Goal: Check status: Check status

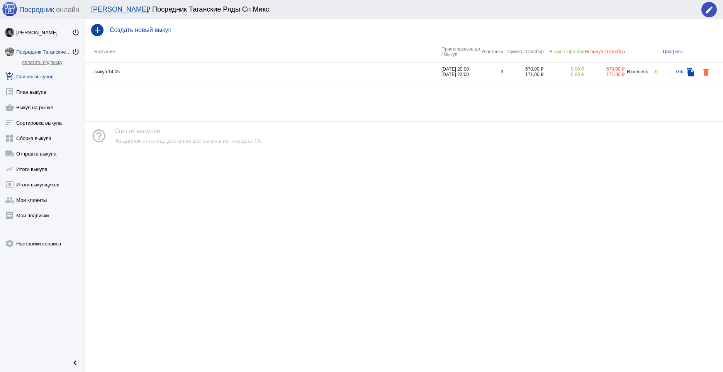
click at [41, 50] on div "Посредник Таганские Ряды Сп Микс" at bounding box center [44, 52] width 56 height 6
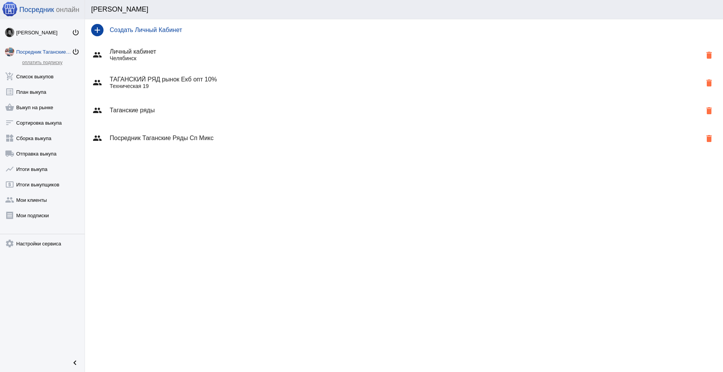
click at [167, 80] on h4 "ТАГАНСКИЙ РЯД рынок Екб опт 10%" at bounding box center [406, 79] width 592 height 7
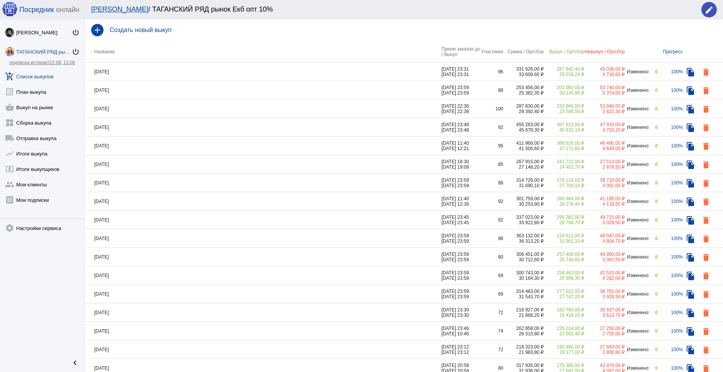
click at [167, 66] on td "[DATE]" at bounding box center [263, 72] width 356 height 19
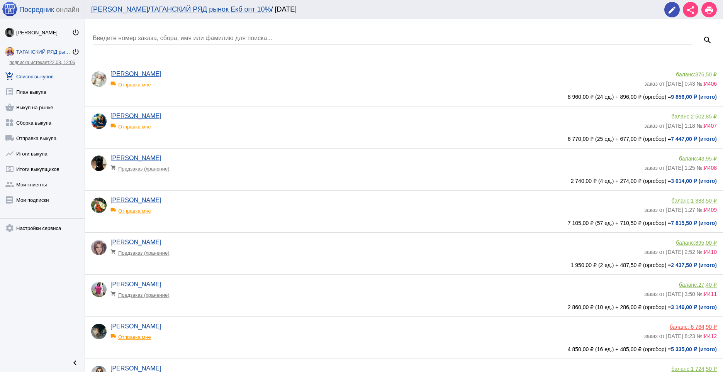
click at [137, 39] on input "Введите номер заказа, сбора, имя или фамилию для поиска..." at bounding box center [392, 38] width 599 height 7
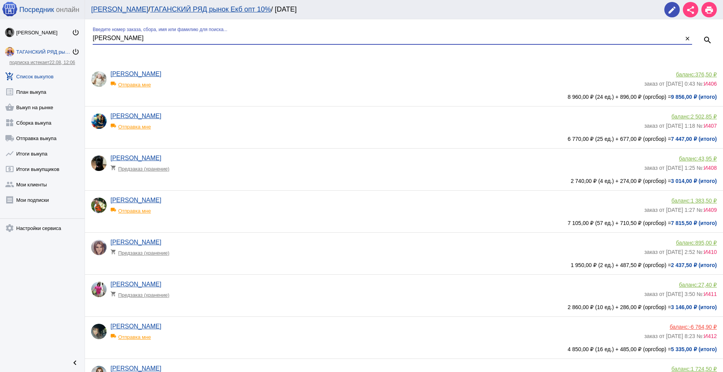
type input "[PERSON_NAME]"
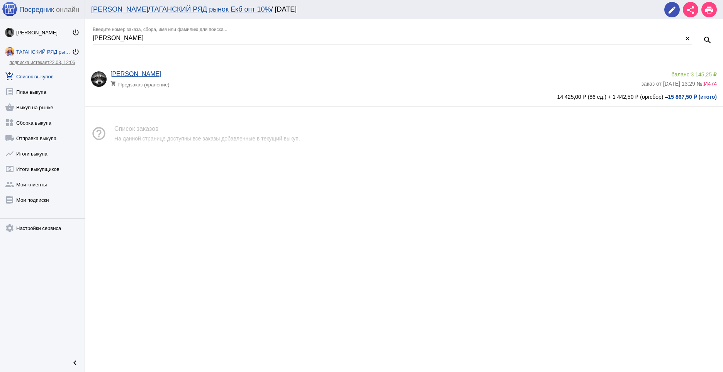
click at [223, 85] on app-delivery-type "shopping_cart Предзаказ (хранение)" at bounding box center [373, 83] width 527 height 10
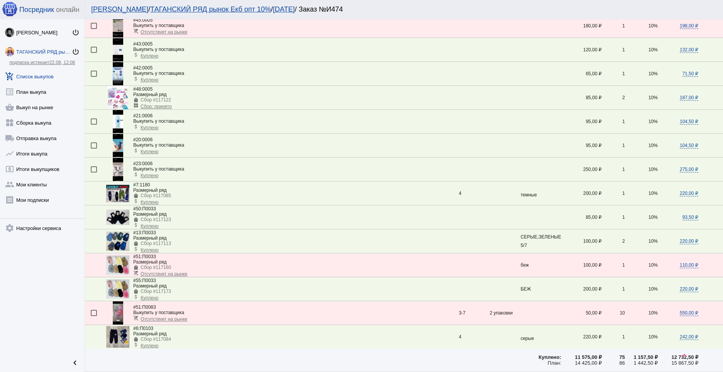
scroll to position [348, 0]
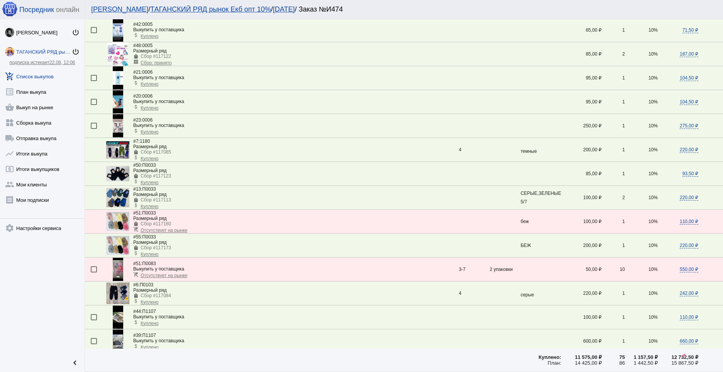
click at [116, 175] on img at bounding box center [117, 173] width 23 height 15
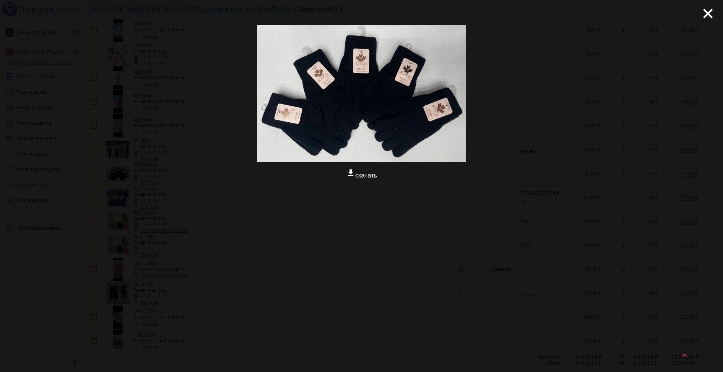
click at [293, 232] on div at bounding box center [361, 217] width 710 height 77
click at [709, 10] on mat-icon "close" at bounding box center [704, 10] width 9 height 9
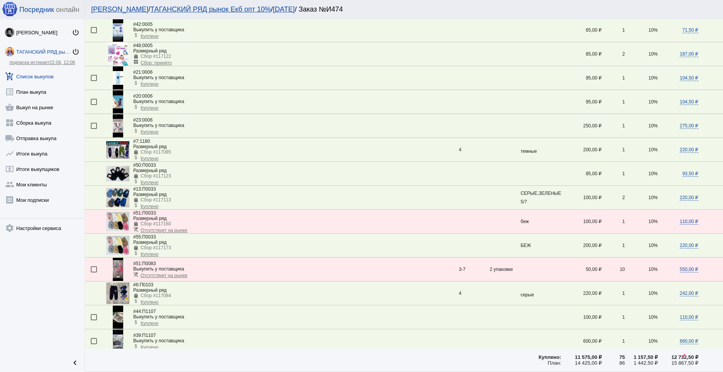
click at [120, 197] on img at bounding box center [117, 197] width 23 height 19
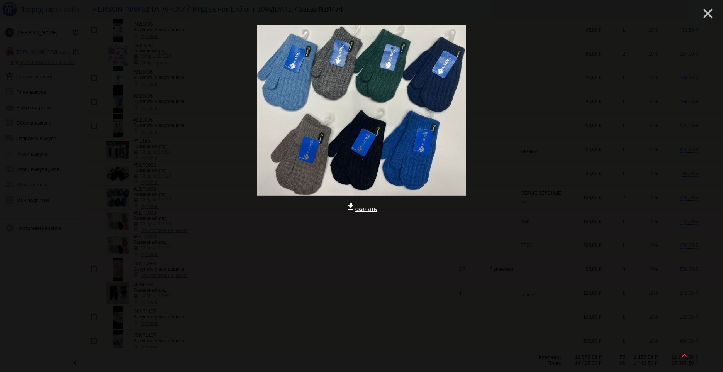
click at [707, 15] on mat-icon "close" at bounding box center [704, 10] width 9 height 9
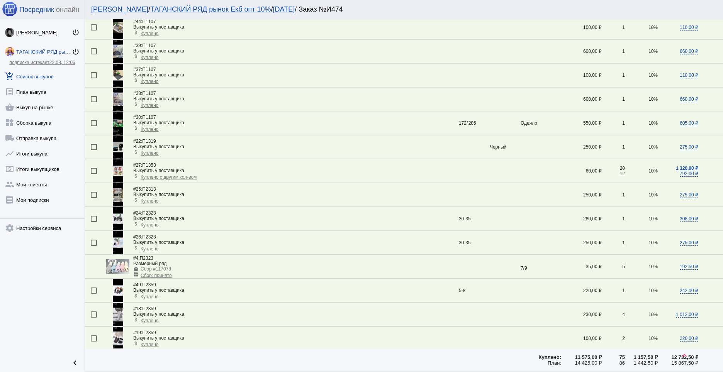
scroll to position [618, 0]
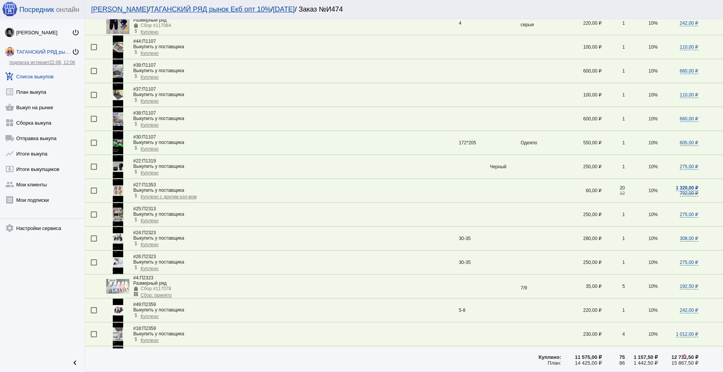
click at [117, 164] on img at bounding box center [118, 166] width 10 height 23
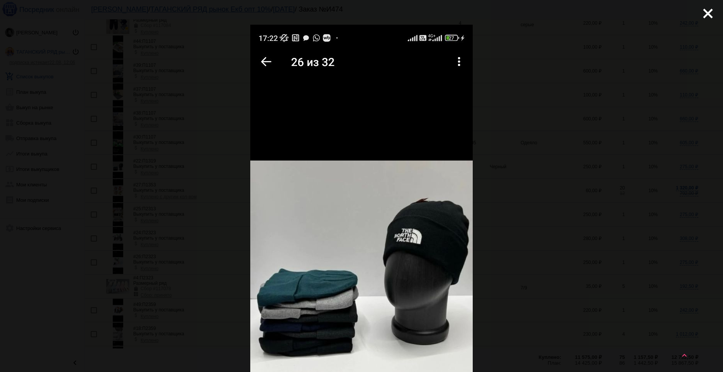
click at [194, 164] on div "close get_app скачать" at bounding box center [361, 319] width 723 height 638
click at [702, 14] on mat-icon "close" at bounding box center [704, 10] width 9 height 9
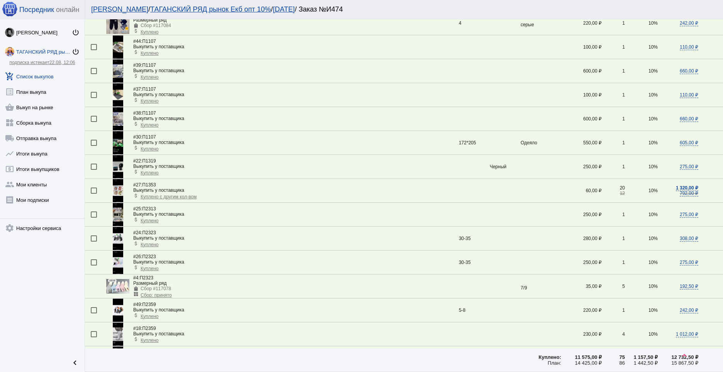
click at [114, 187] on img at bounding box center [118, 190] width 10 height 23
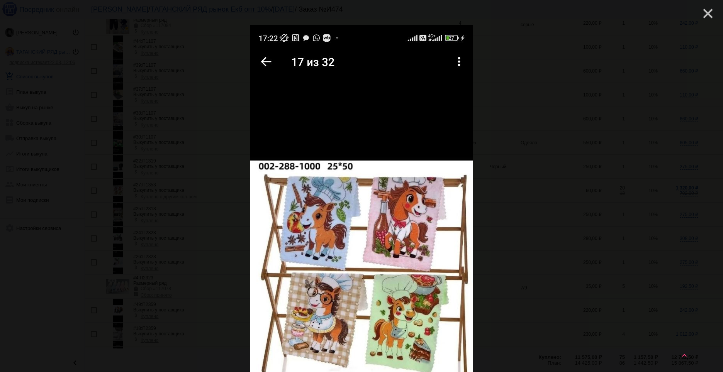
click at [700, 15] on mat-icon "close" at bounding box center [704, 10] width 9 height 9
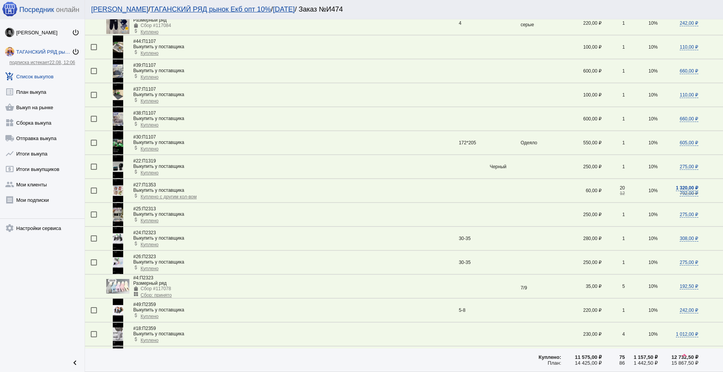
click at [120, 214] on img at bounding box center [118, 214] width 10 height 23
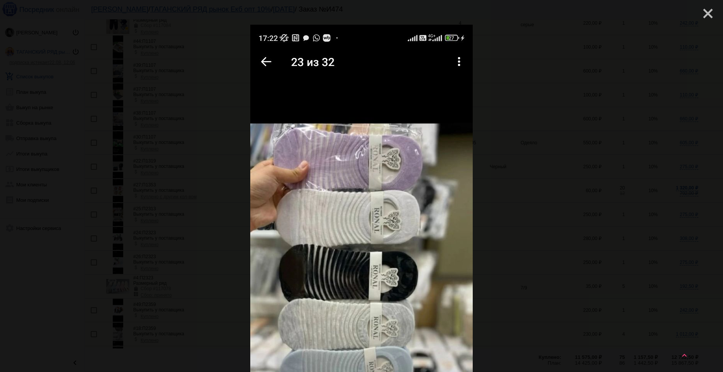
click at [704, 8] on mat-icon "close" at bounding box center [704, 10] width 9 height 9
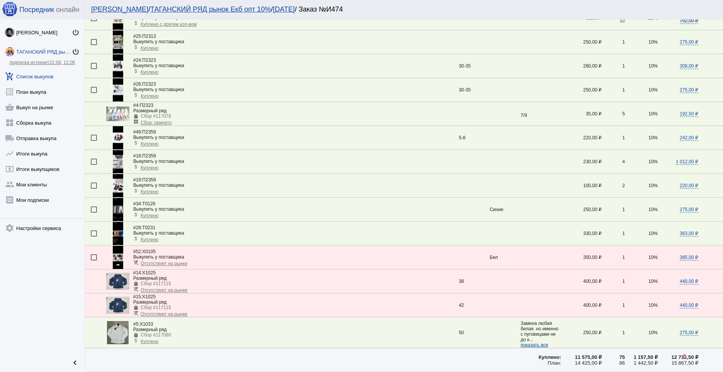
scroll to position [811, 0]
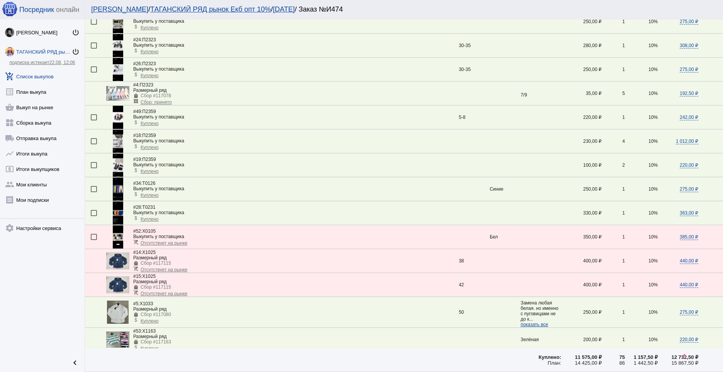
click at [116, 192] on img at bounding box center [118, 189] width 10 height 23
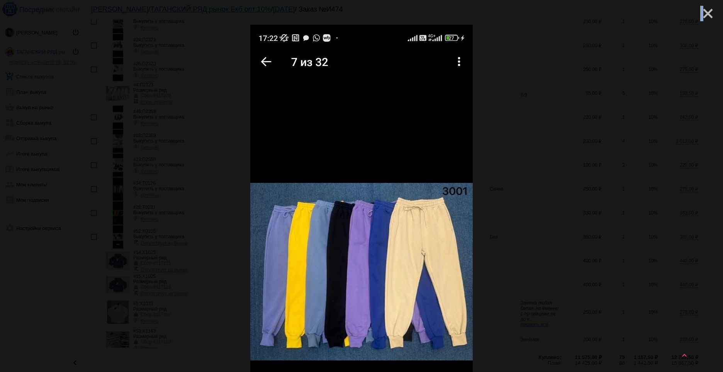
click at [700, 13] on mat-icon "close" at bounding box center [704, 10] width 9 height 9
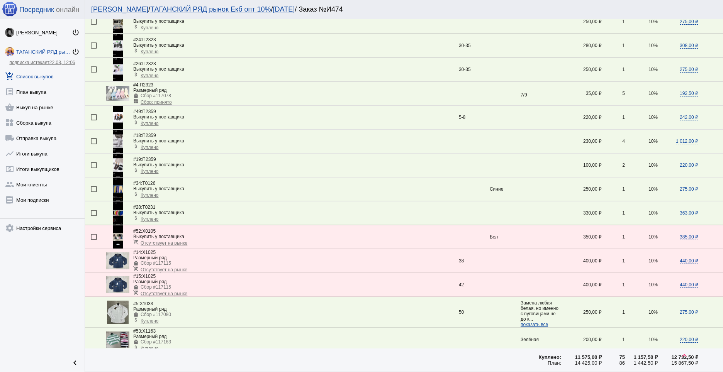
click at [122, 216] on img at bounding box center [118, 213] width 10 height 23
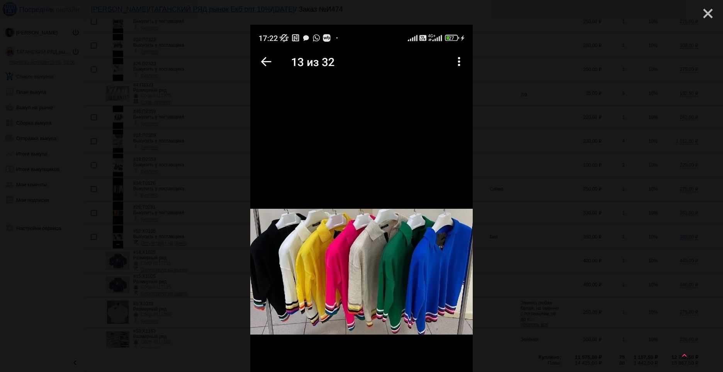
click at [700, 15] on mat-icon "close" at bounding box center [704, 10] width 9 height 9
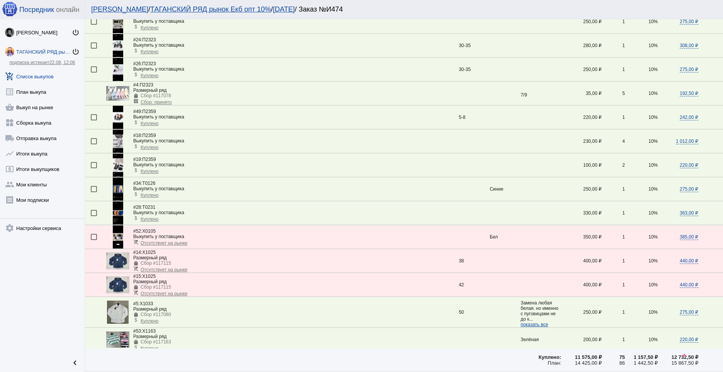
click at [117, 233] on img at bounding box center [118, 237] width 10 height 23
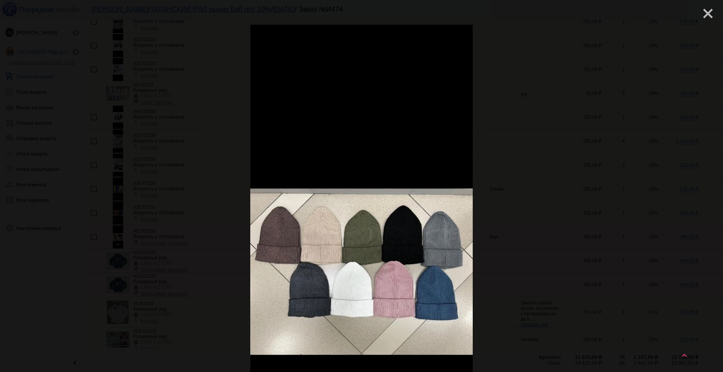
click at [704, 10] on mat-icon "close" at bounding box center [704, 10] width 9 height 9
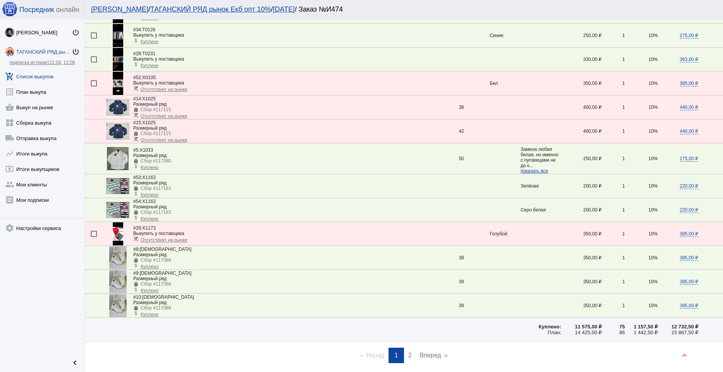
scroll to position [965, 0]
click at [405, 353] on link "page 2" at bounding box center [409, 354] width 11 height 15
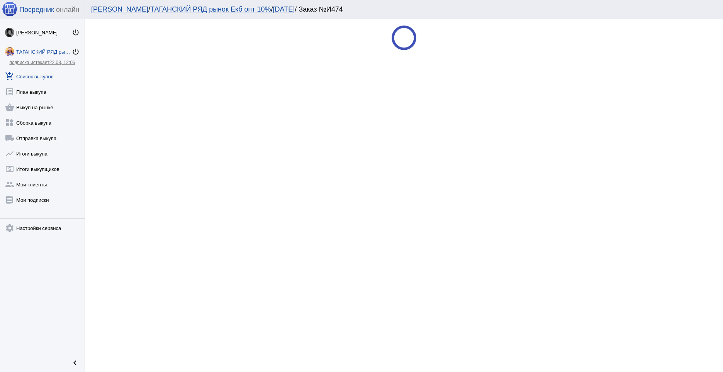
scroll to position [0, 0]
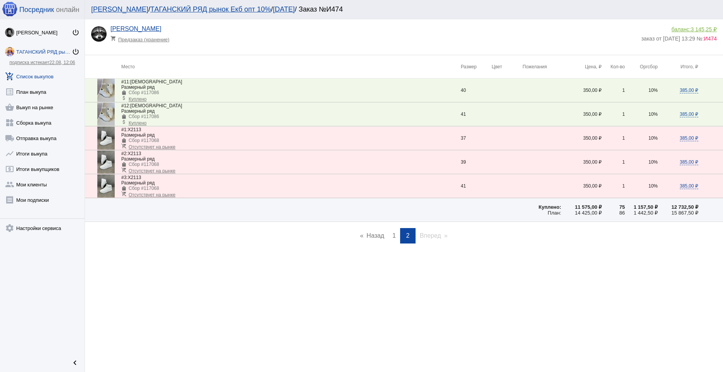
click at [39, 74] on link "add_shopping_cart Список выкупов" at bounding box center [42, 74] width 85 height 15
